Goal: Find contact information: Find contact information

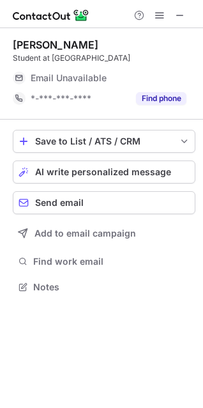
scroll to position [289, 203]
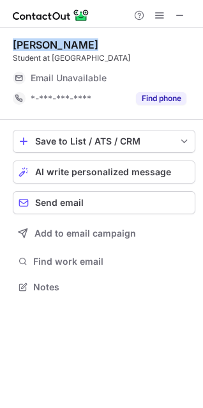
drag, startPoint x: 129, startPoint y: 3, endPoint x: 143, endPoint y: 42, distance: 41.2
click at [143, 42] on div "Suhrit Bansal Student at Institute of Hotel Management Hyderabad Email Unavaila…" at bounding box center [101, 204] width 203 height 408
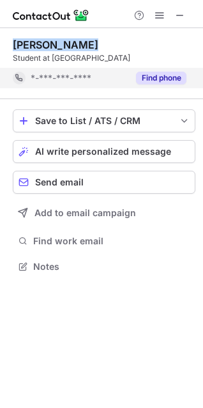
scroll to position [269, 203]
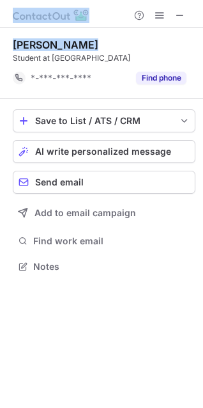
drag, startPoint x: 20, startPoint y: 6, endPoint x: 104, endPoint y: 27, distance: 87.1
click at [104, 27] on div at bounding box center [101, 14] width 203 height 28
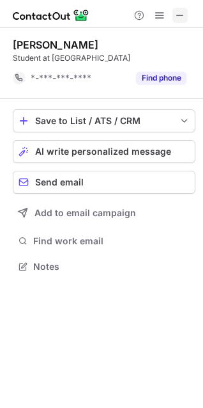
click at [177, 13] on span at bounding box center [180, 15] width 10 height 10
